Goal: Task Accomplishment & Management: Manage account settings

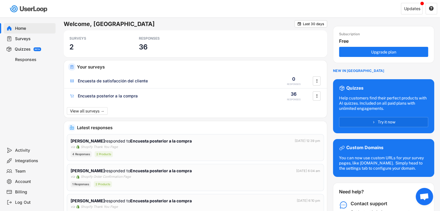
click at [12, 39] on div "Surveys" at bounding box center [30, 39] width 52 height 10
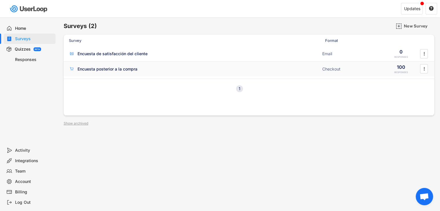
click at [164, 68] on div "Encuesta posterior a la compra" at bounding box center [194, 69] width 250 height 6
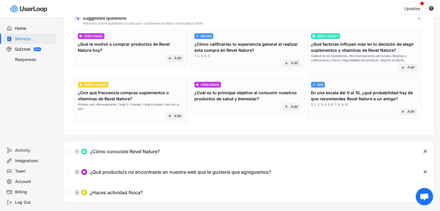
scroll to position [102, 0]
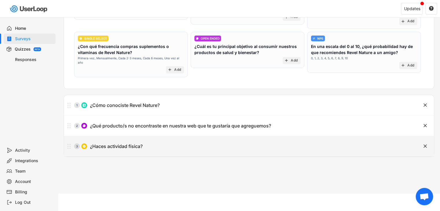
click at [192, 143] on div "3 ¿Haces actividad física?" at bounding box center [234, 147] width 341 height 12
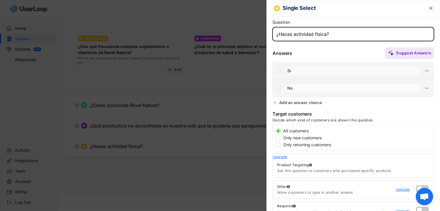
drag, startPoint x: 332, startPoint y: 33, endPoint x: 263, endPoint y: 29, distance: 69.0
click at [263, 29] on body "Welcome, [GEOGRAPHIC_DATA]  Last 30 days SURVEYS 2 RESPONSES 36 Your surveys E…" at bounding box center [220, 3] width 440 height 211
click at [278, 36] on input "input" at bounding box center [354, 34] width 162 height 14
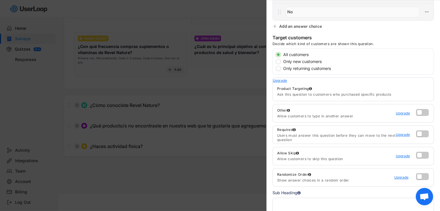
scroll to position [0, 0]
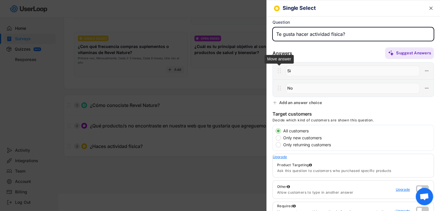
type input "Te gusta hacer actividad física?"
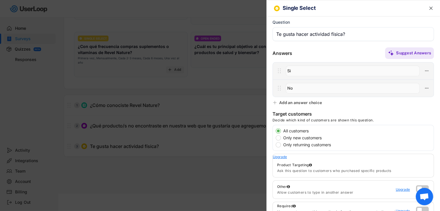
click at [282, 71] on icon at bounding box center [279, 71] width 7 height 9
click at [308, 73] on input "input" at bounding box center [353, 71] width 134 height 11
click at [425, 70] on button at bounding box center [427, 71] width 8 height 8
click at [330, 66] on input "input" at bounding box center [353, 71] width 134 height 11
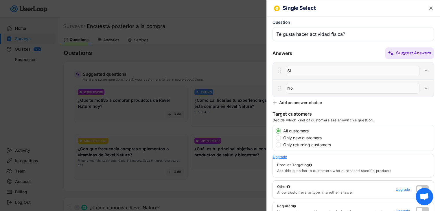
click at [429, 9] on icon "" at bounding box center [431, 9] width 6 height 6
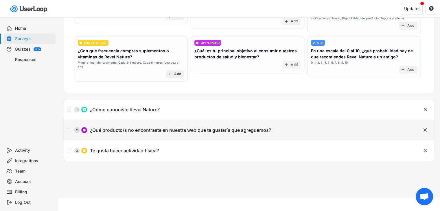
scroll to position [102, 0]
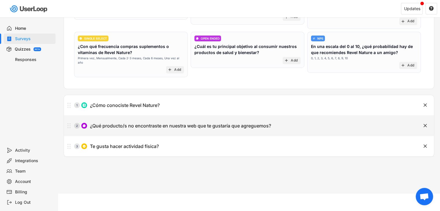
click at [97, 123] on div "¿Qué producto/s no encontraste en nuestra web que te gustaría que agreguemos?" at bounding box center [180, 126] width 181 height 6
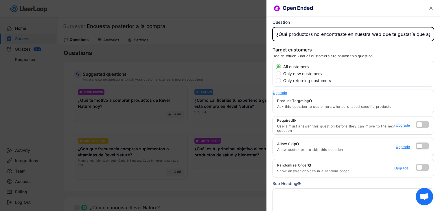
scroll to position [0, 32]
drag, startPoint x: 276, startPoint y: 35, endPoint x: 444, endPoint y: 35, distance: 168.8
click at [440, 35] on html "Welcome, [GEOGRAPHIC_DATA]  Last 30 days SURVEYS 2 RESPONSES 36 Your surveys E…" at bounding box center [220, 105] width 440 height 211
paste input "encontraste todos los productos que buscabas?”"
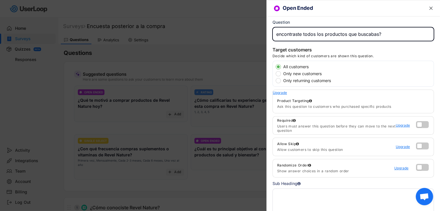
click at [279, 34] on input "input" at bounding box center [354, 34] width 162 height 14
click at [404, 38] on input "input" at bounding box center [354, 34] width 162 height 14
type input "¿Encontraste todos los productos que buscabas? ¿Cuál faltó?"
click at [248, 40] on div at bounding box center [220, 105] width 440 height 211
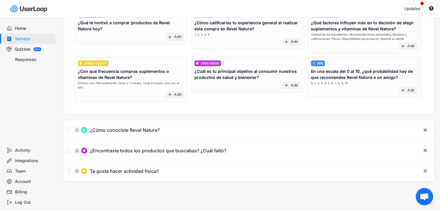
scroll to position [87, 0]
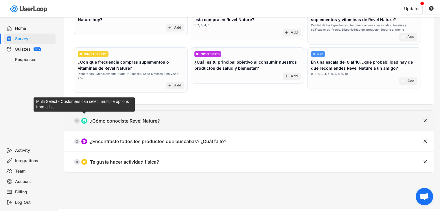
click at [85, 119] on img at bounding box center [84, 120] width 3 height 3
type input "¿Cómo conociste Revel Nature?"
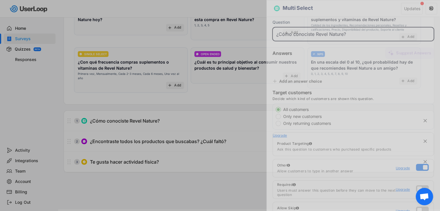
type input "Por un conocido"
type input "Publicidad en Instagram"
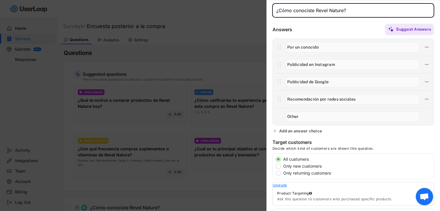
scroll to position [0, 0]
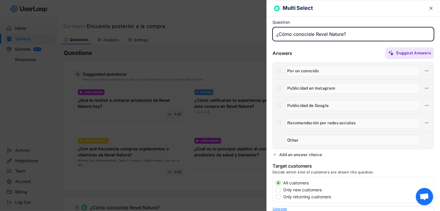
click at [94, 122] on div at bounding box center [220, 105] width 440 height 211
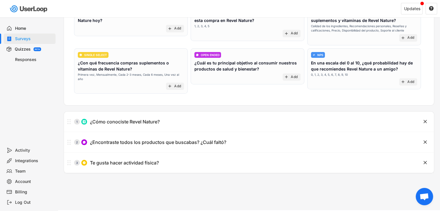
scroll to position [87, 0]
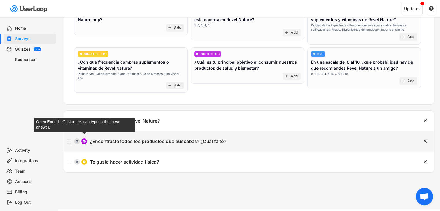
click at [84, 140] on img at bounding box center [84, 141] width 3 height 3
type input "¿Encontraste todos los productos que buscabas? ¿Cuál faltó?"
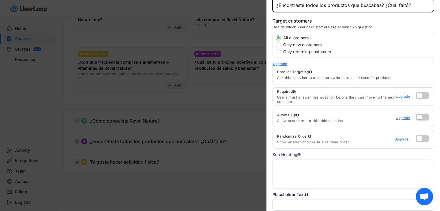
scroll to position [85, 0]
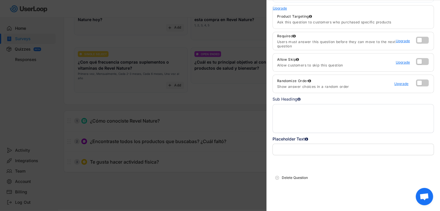
drag, startPoint x: 136, startPoint y: 182, endPoint x: 132, endPoint y: 183, distance: 4.1
click at [136, 182] on div at bounding box center [220, 105] width 440 height 211
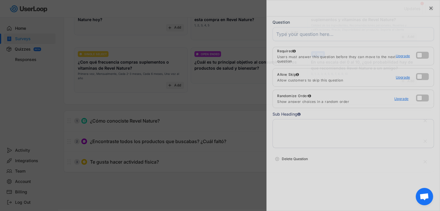
scroll to position [0, 0]
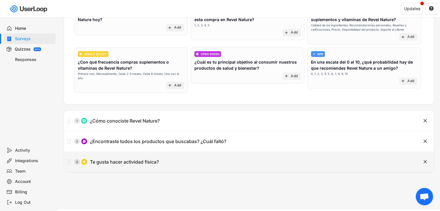
click at [70, 158] on icon at bounding box center [68, 162] width 7 height 9
type input "Te gusta hacer actividad física?"
type input "Si"
type input "No"
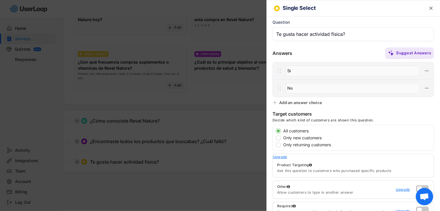
click at [169, 177] on div at bounding box center [220, 105] width 440 height 211
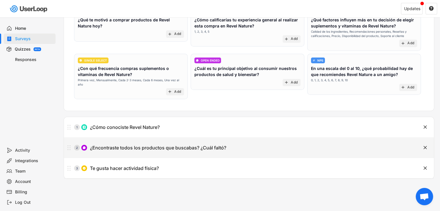
scroll to position [87, 0]
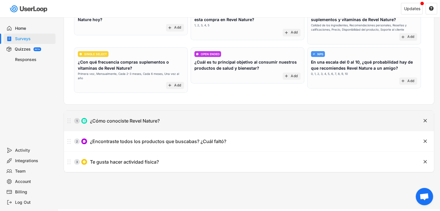
click at [83, 119] on img at bounding box center [84, 120] width 3 height 3
type input "¿Cómo conociste Revel Nature?"
type input "Por un conocido"
type input "Publicidad en Instagram"
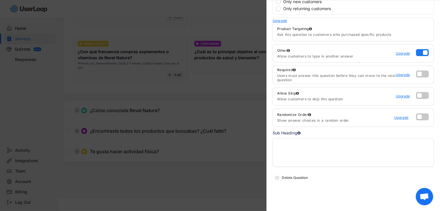
scroll to position [102, 0]
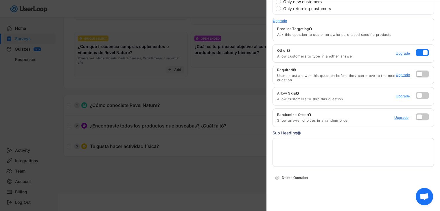
click at [157, 155] on div at bounding box center [220, 105] width 440 height 211
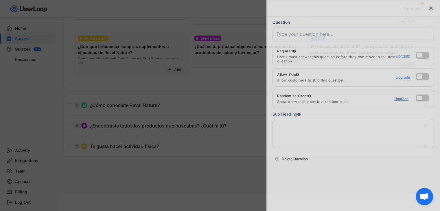
scroll to position [0, 0]
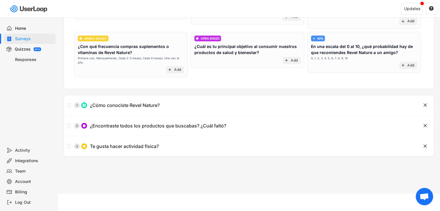
click at [23, 47] on div "Quizzes" at bounding box center [23, 50] width 16 height 6
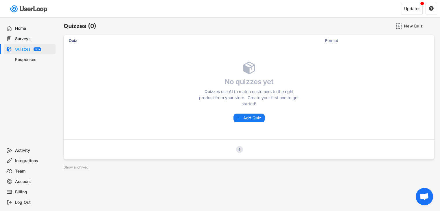
click at [23, 59] on div "Responses" at bounding box center [34, 60] width 38 height 6
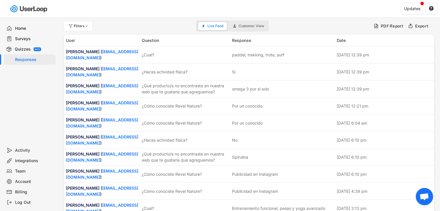
click at [25, 38] on div "Surveys" at bounding box center [34, 39] width 38 height 6
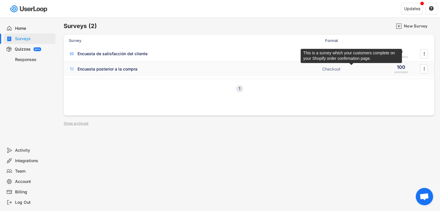
click at [362, 66] on div "Checkout" at bounding box center [352, 69] width 58 height 6
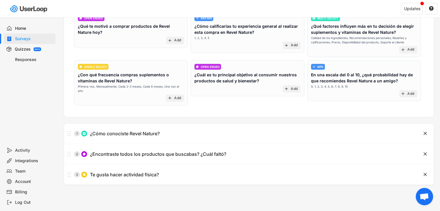
scroll to position [102, 0]
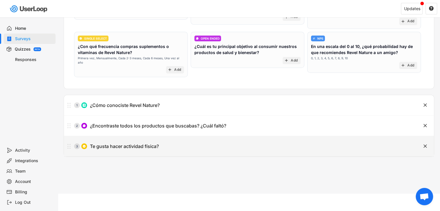
click at [69, 142] on icon at bounding box center [68, 146] width 7 height 9
type input "Te gusta hacer actividad física?"
type input "Si"
type input "No"
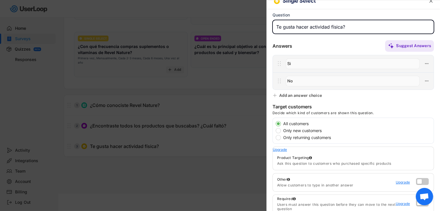
scroll to position [0, 0]
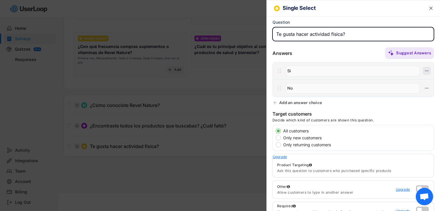
click at [424, 72] on icon at bounding box center [426, 70] width 5 height 5
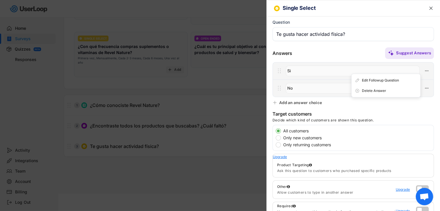
click at [280, 70] on icon at bounding box center [279, 71] width 7 height 9
click at [425, 69] on icon at bounding box center [426, 70] width 5 height 5
click at [387, 78] on div "Edit Followup Question" at bounding box center [389, 80] width 55 height 5
click at [424, 70] on icon at bounding box center [426, 70] width 5 height 5
click at [379, 81] on div "Edit Followup Question" at bounding box center [389, 80] width 55 height 5
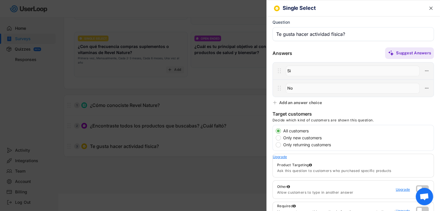
click at [430, 7] on text "" at bounding box center [431, 8] width 3 height 6
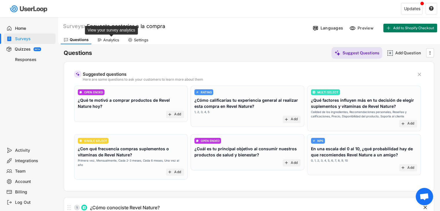
click at [108, 42] on div "Analytics" at bounding box center [111, 40] width 16 height 5
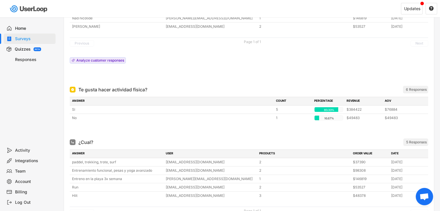
scroll to position [270, 0]
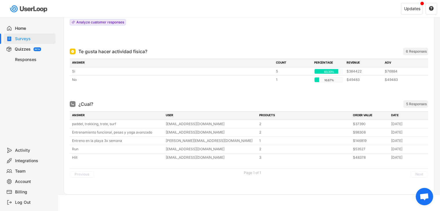
click at [87, 102] on div "¿Cual?" at bounding box center [85, 104] width 15 height 7
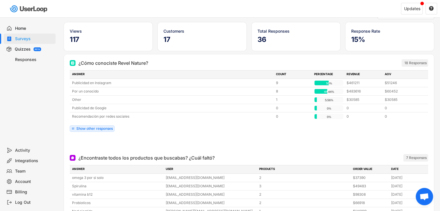
scroll to position [0, 0]
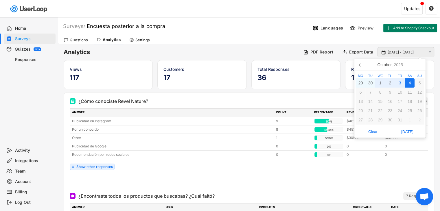
click at [406, 54] on input "[DATE] - [DATE]" at bounding box center [407, 53] width 38 height 6
click at [357, 69] on icon at bounding box center [360, 64] width 9 height 9
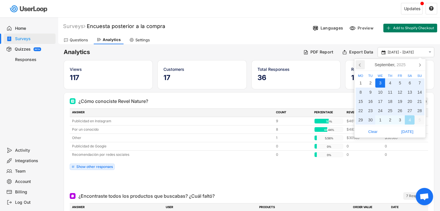
click at [360, 67] on icon at bounding box center [360, 64] width 9 height 9
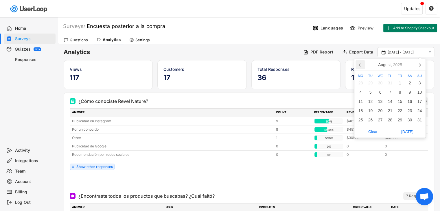
click at [360, 67] on icon at bounding box center [360, 64] width 9 height 9
click at [362, 67] on icon at bounding box center [360, 64] width 9 height 9
click at [390, 85] on div "1" at bounding box center [390, 82] width 10 height 9
click at [420, 64] on icon at bounding box center [420, 65] width 1 height 3
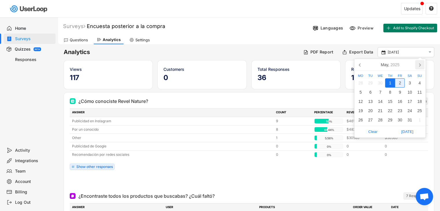
click at [420, 64] on icon at bounding box center [420, 65] width 1 height 3
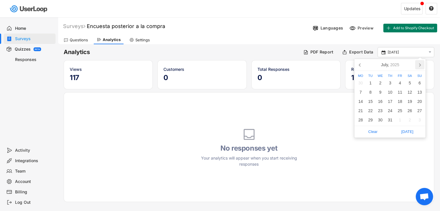
click at [420, 64] on icon at bounding box center [420, 65] width 1 height 3
click at [410, 85] on div "4" at bounding box center [410, 82] width 10 height 9
type input "[DATE] - [DATE]"
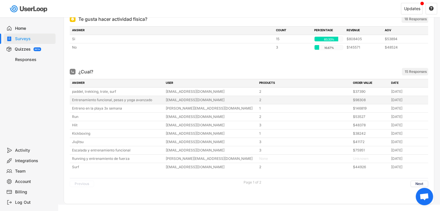
scroll to position [345, 0]
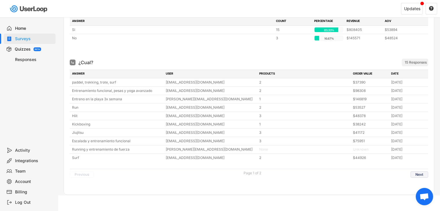
click at [423, 175] on button "Next" at bounding box center [420, 175] width 18 height 6
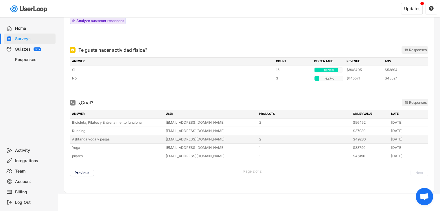
scroll to position [303, 0]
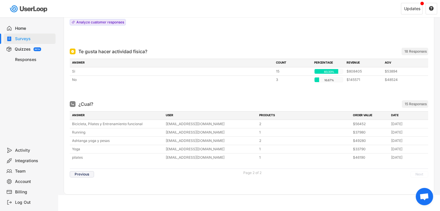
click at [81, 172] on button "Previous" at bounding box center [82, 174] width 24 height 6
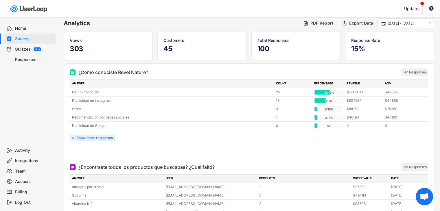
scroll to position [29, 0]
click at [83, 138] on div "Show other responses" at bounding box center [94, 137] width 36 height 3
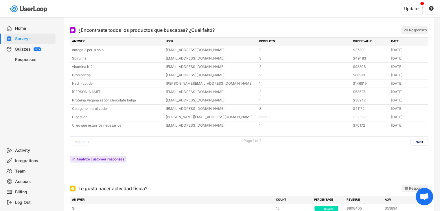
scroll to position [203, 0]
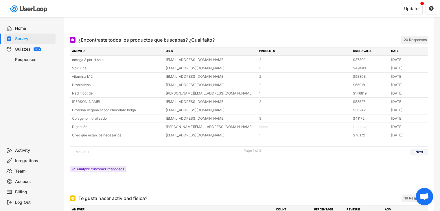
click at [420, 152] on button "Next" at bounding box center [420, 152] width 18 height 6
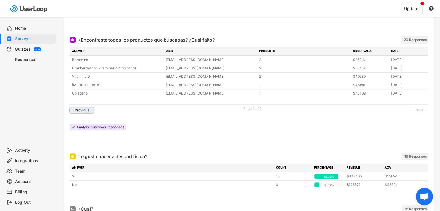
click at [81, 110] on button "Previous" at bounding box center [82, 110] width 24 height 6
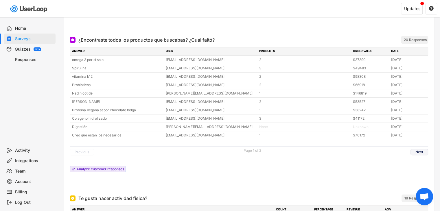
click at [424, 151] on button "Next" at bounding box center [420, 152] width 18 height 6
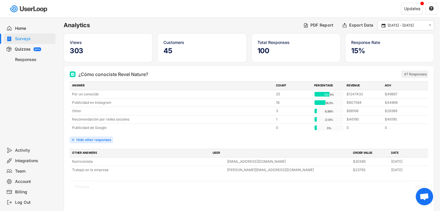
scroll to position [0, 0]
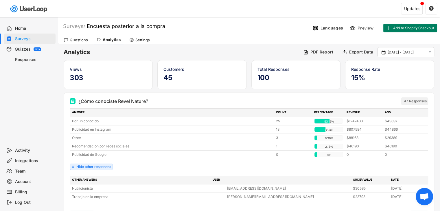
click at [147, 41] on div "Settings" at bounding box center [142, 40] width 14 height 5
select select ""weekly""
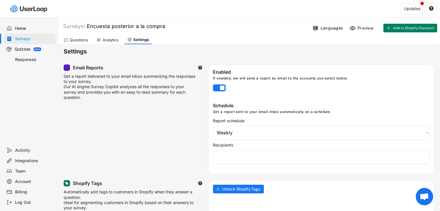
select select "1348695171700984260__LOOKUP__1752592644025x981740249552896000"
click at [76, 37] on div "Questions" at bounding box center [76, 40] width 30 height 9
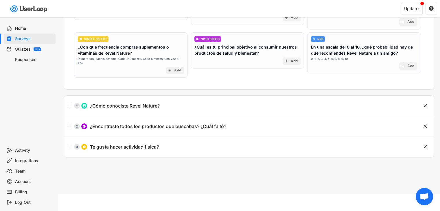
scroll to position [102, 0]
click at [27, 28] on div "Home" at bounding box center [34, 29] width 38 height 6
